Goal: Transaction & Acquisition: Purchase product/service

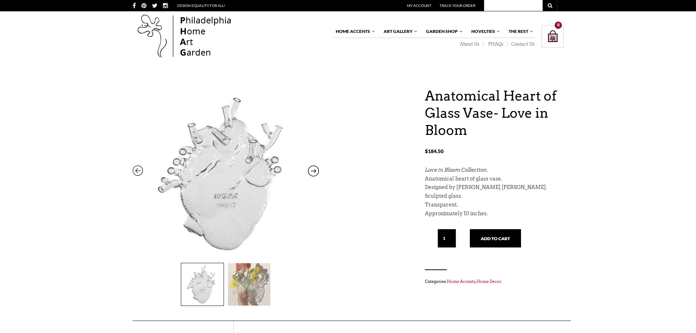
click at [317, 171] on icon at bounding box center [313, 173] width 11 height 10
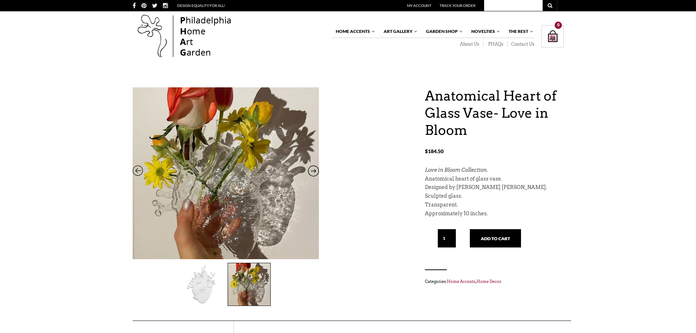
click at [134, 174] on icon at bounding box center [138, 173] width 11 height 10
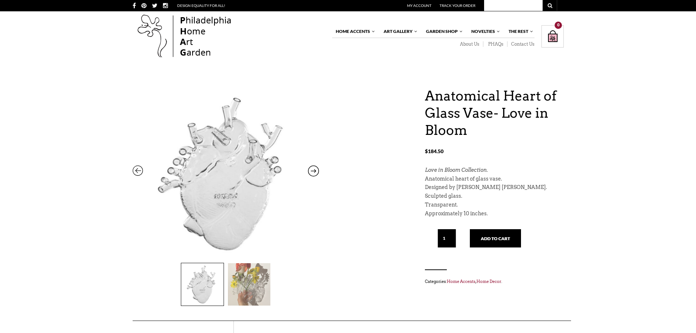
click at [259, 287] on img at bounding box center [249, 284] width 42 height 42
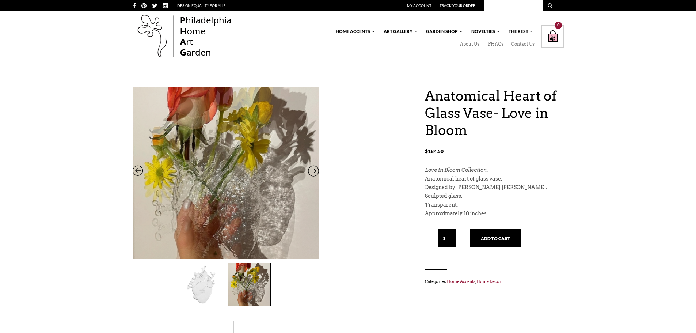
drag, startPoint x: 253, startPoint y: 155, endPoint x: 75, endPoint y: 255, distance: 204.4
click at [75, 255] on div "Anatomical Heart of Glass Vase- Love in Bloom $ 184.50 Anatomical Heart of Glas…" at bounding box center [348, 327] width 696 height 481
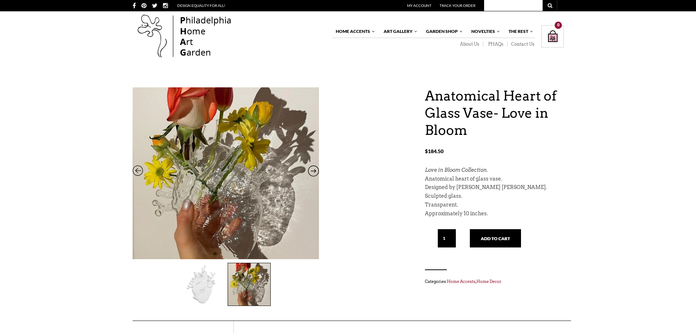
click at [344, 283] on div "Anatomical Heart of Glass Vase- Love in Bloom $ 184.50 Anatomical Heart of Glas…" at bounding box center [348, 203] width 431 height 233
click at [205, 288] on img at bounding box center [202, 284] width 42 height 42
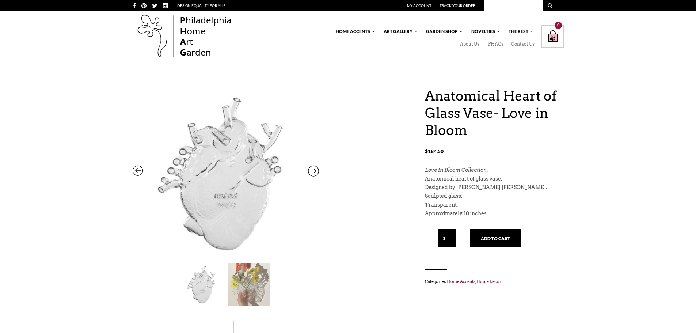
click at [258, 288] on img at bounding box center [249, 284] width 42 height 42
